Goal: Find contact information: Find contact information

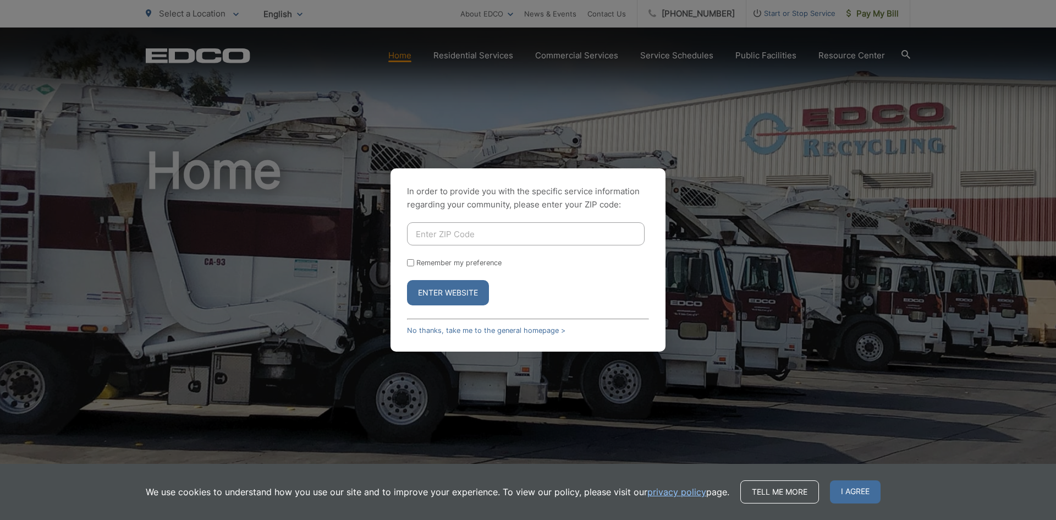
click at [484, 242] on input "Enter ZIP Code" at bounding box center [526, 233] width 238 height 23
type input "91901"
click at [439, 295] on button "Enter Website" at bounding box center [448, 292] width 82 height 25
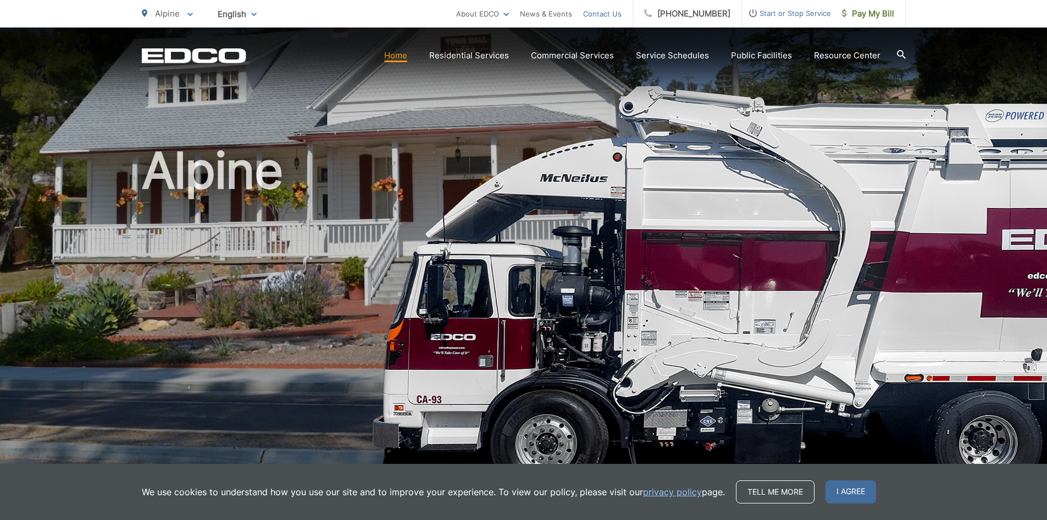
click at [609, 12] on link "Contact Us" at bounding box center [602, 13] width 38 height 13
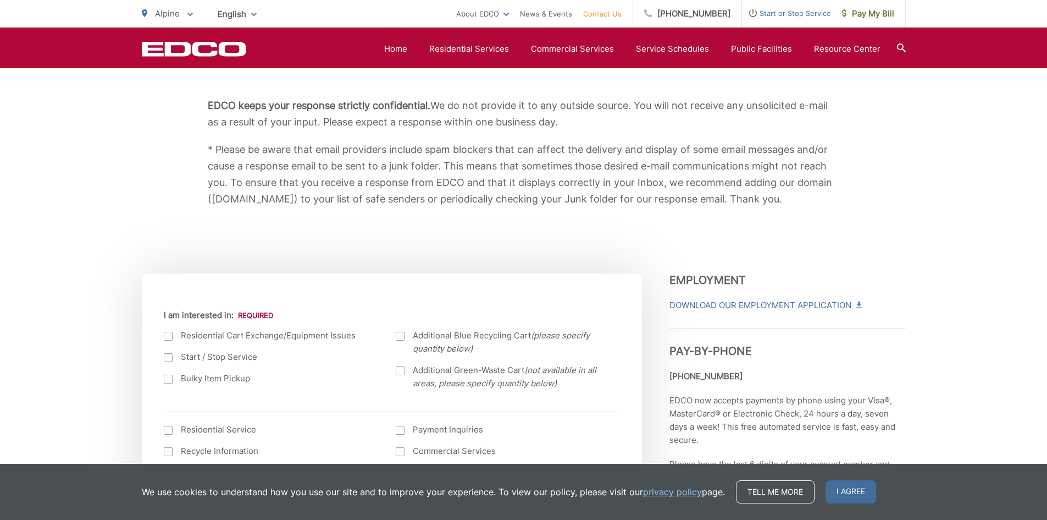
scroll to position [165, 0]
